Goal: Navigation & Orientation: Find specific page/section

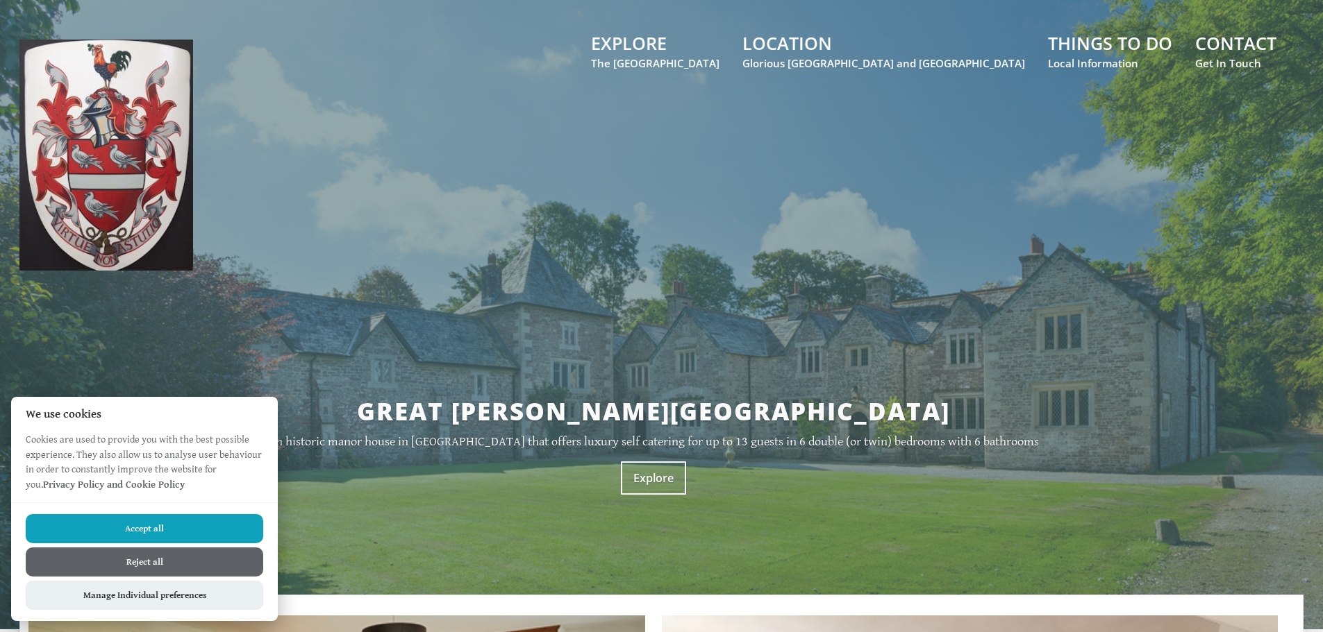
click at [191, 557] on button "Reject all" at bounding box center [144, 562] width 237 height 29
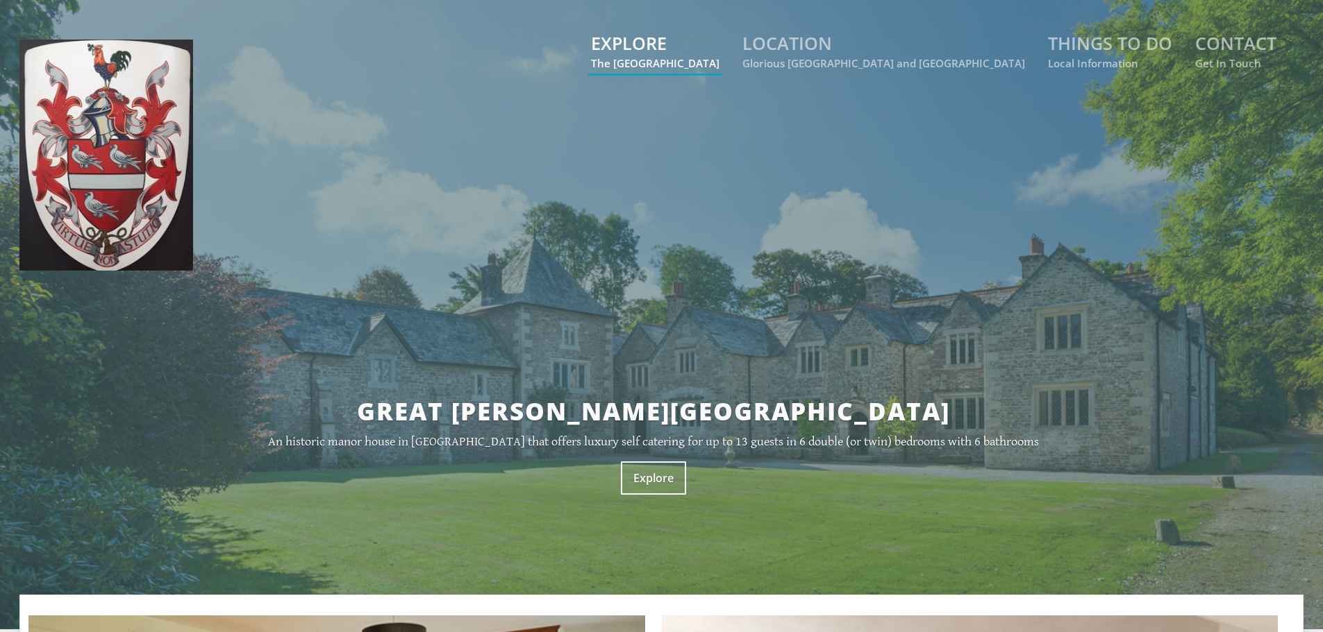
click at [719, 67] on small "The [GEOGRAPHIC_DATA]" at bounding box center [655, 63] width 128 height 14
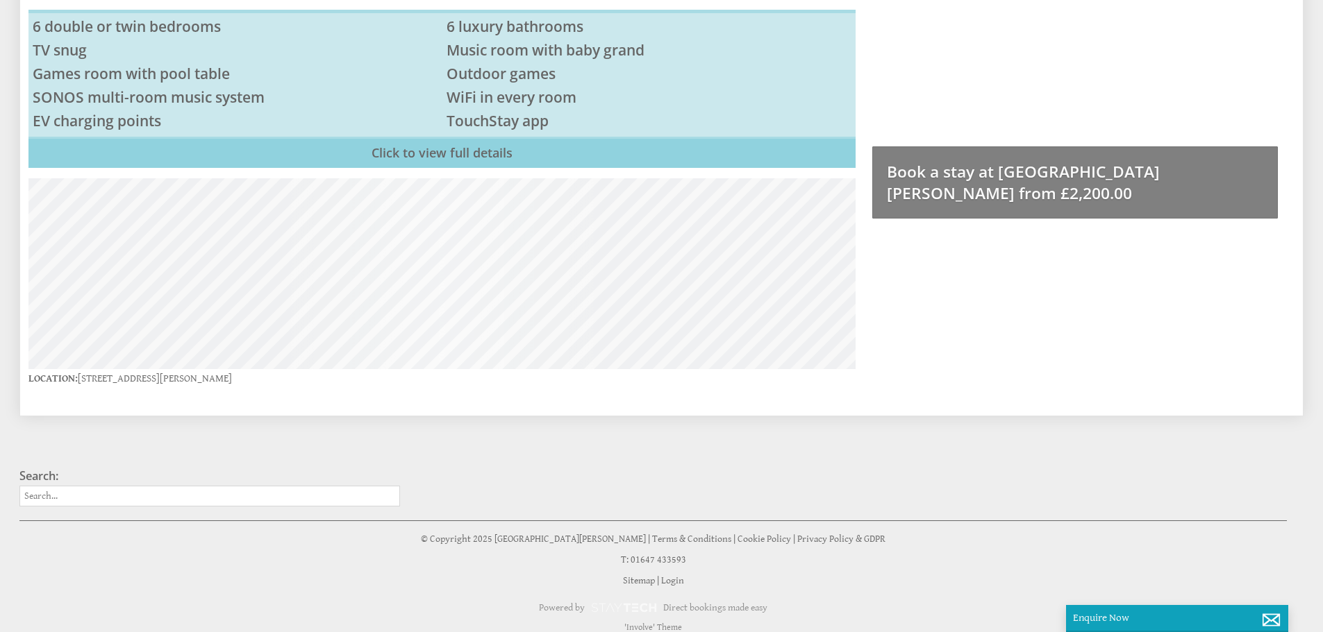
scroll to position [826, 0]
